Goal: Task Accomplishment & Management: Use online tool/utility

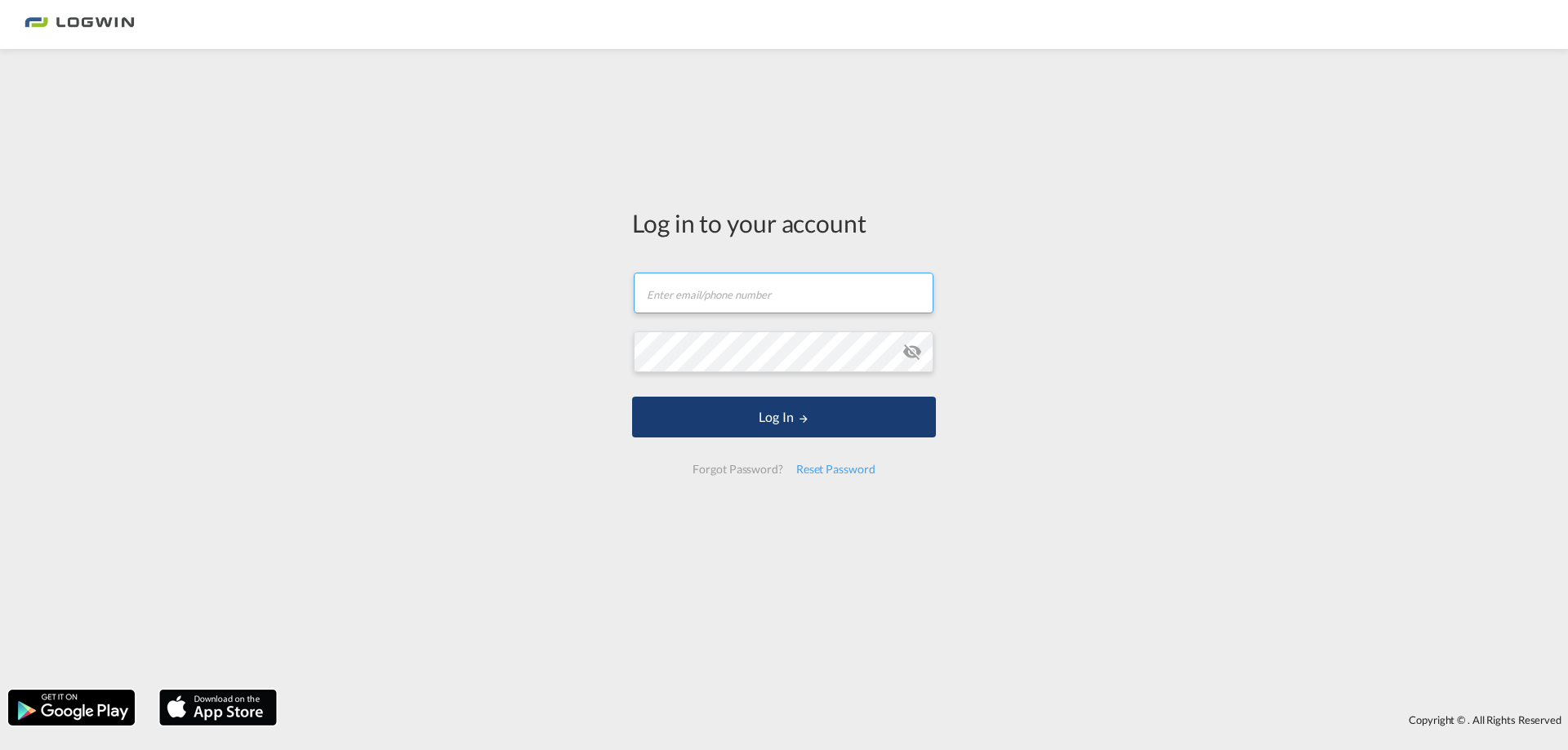
type input "[PERSON_NAME][EMAIL_ADDRESS][DOMAIN_NAME]"
click at [790, 424] on button "Log In" at bounding box center [784, 417] width 303 height 41
